Goal: Task Accomplishment & Management: Manage account settings

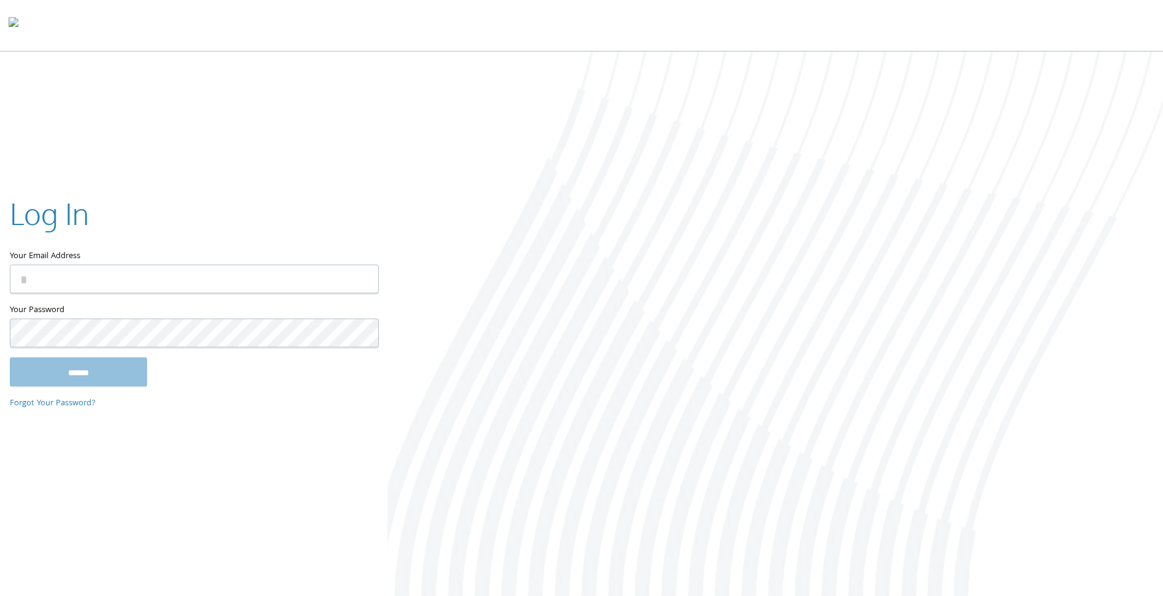
type input "**********"
click at [105, 366] on input "******" at bounding box center [78, 371] width 137 height 29
type input "**********"
click at [102, 378] on input "******" at bounding box center [78, 371] width 137 height 29
